Goal: Information Seeking & Learning: Learn about a topic

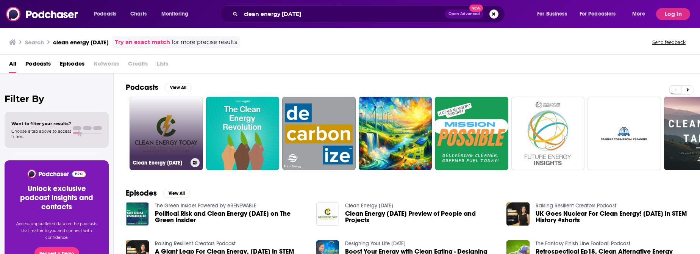
click at [145, 136] on link "Clean Energy [DATE]" at bounding box center [167, 134] width 74 height 74
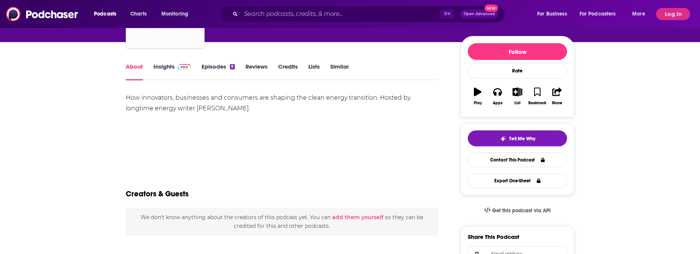
scroll to position [82, 0]
click at [175, 67] on link "Insights" at bounding box center [172, 71] width 38 height 17
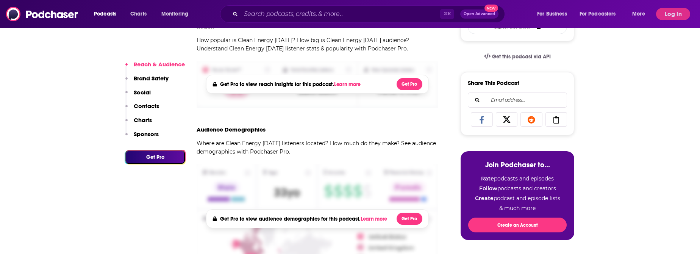
scroll to position [291, 0]
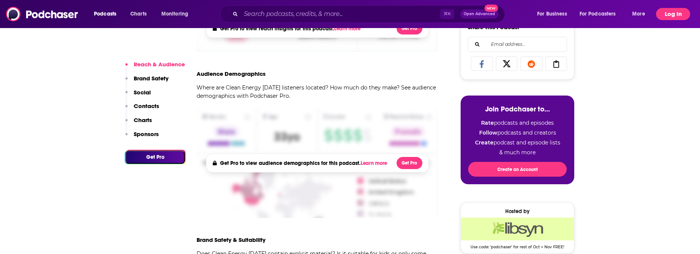
click at [668, 15] on button "Log In" at bounding box center [673, 14] width 34 height 12
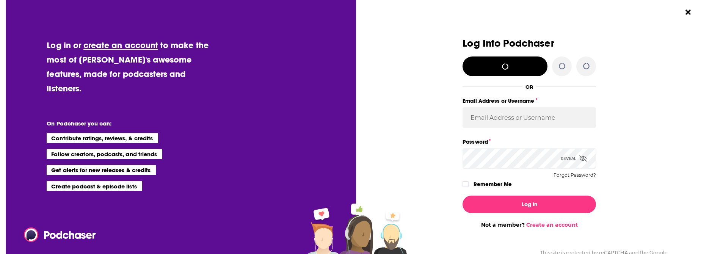
scroll to position [0, 0]
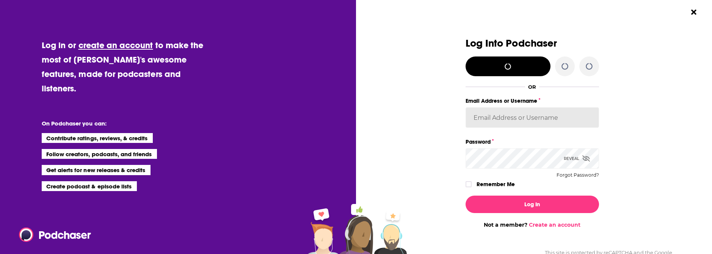
type input "[EMAIL_ADDRESS][DOMAIN_NAME]"
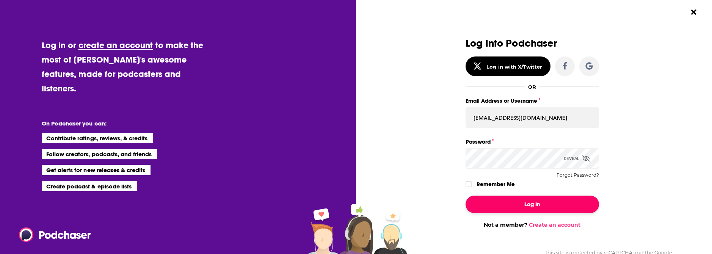
click at [549, 200] on button "Log In" at bounding box center [531, 204] width 133 height 17
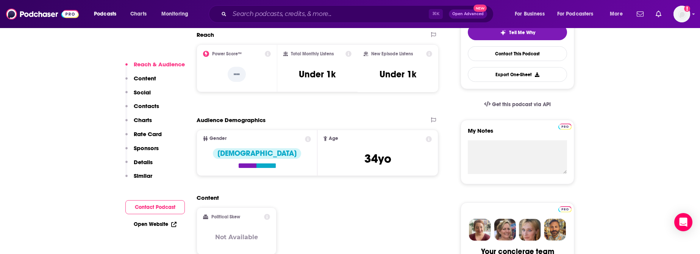
scroll to position [190, 0]
